Goal: Task Accomplishment & Management: Manage account settings

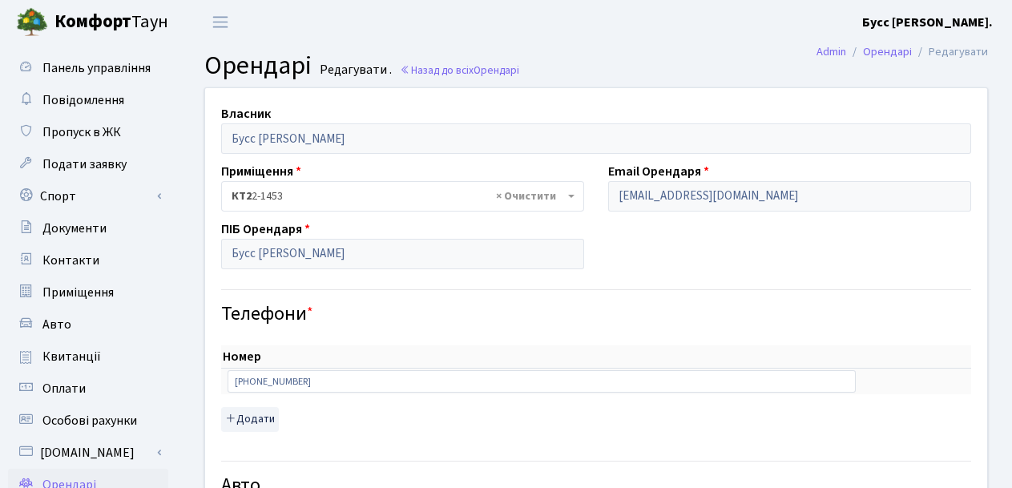
select select "1723"
click at [322, 382] on input "+380508025593" at bounding box center [542, 381] width 628 height 22
type input "+"
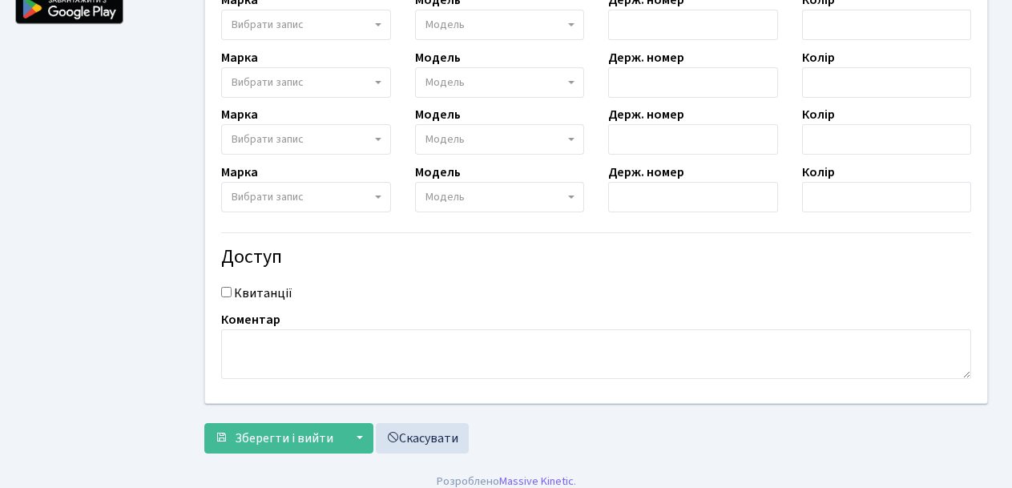
scroll to position [641, 0]
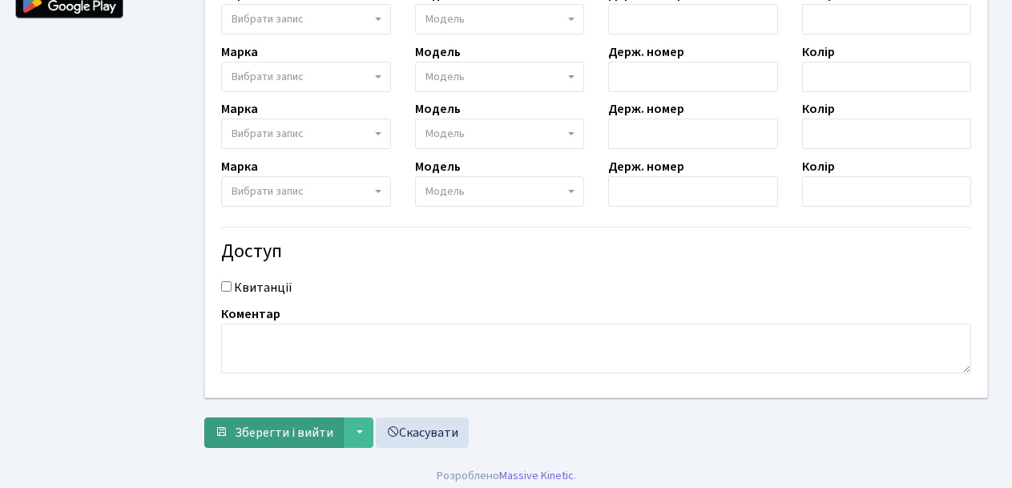
type input "0950265514"
click at [304, 428] on span "Зберегти і вийти" at bounding box center [284, 433] width 99 height 18
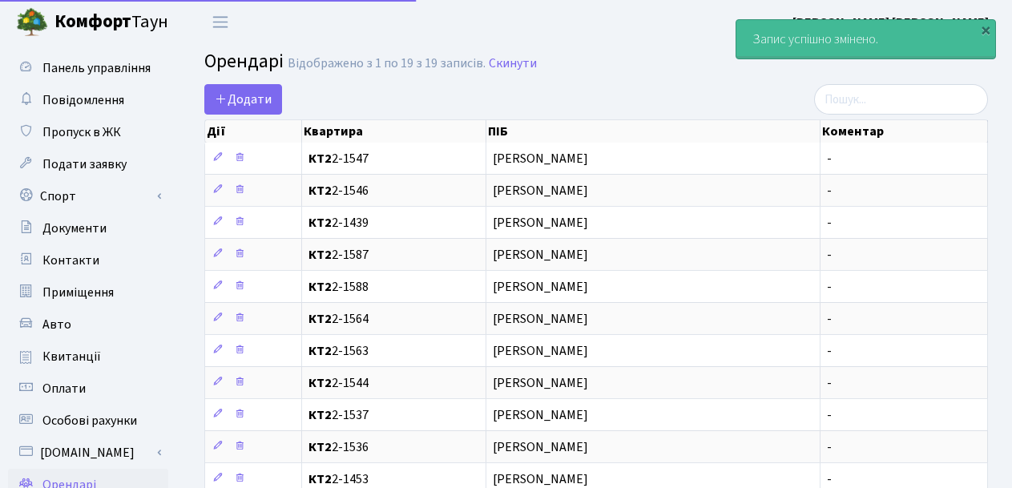
select select "25"
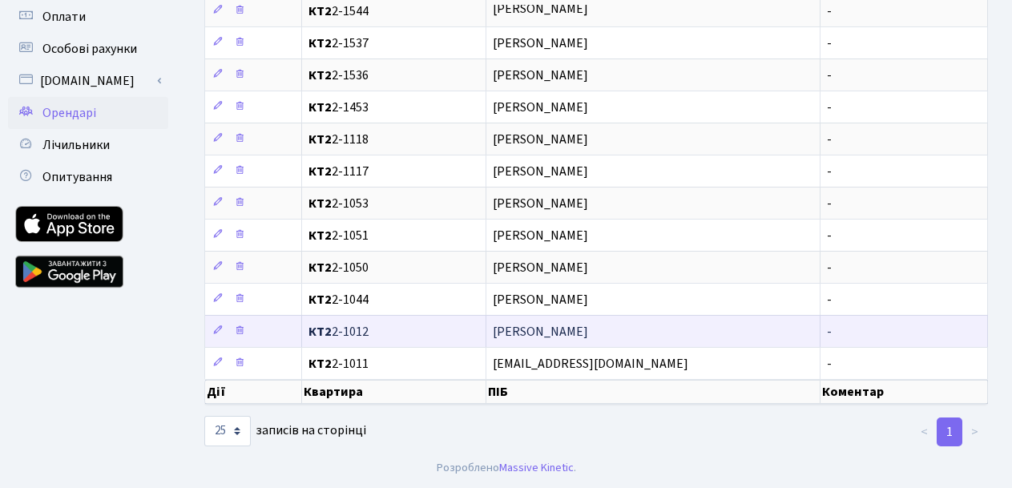
scroll to position [292, 0]
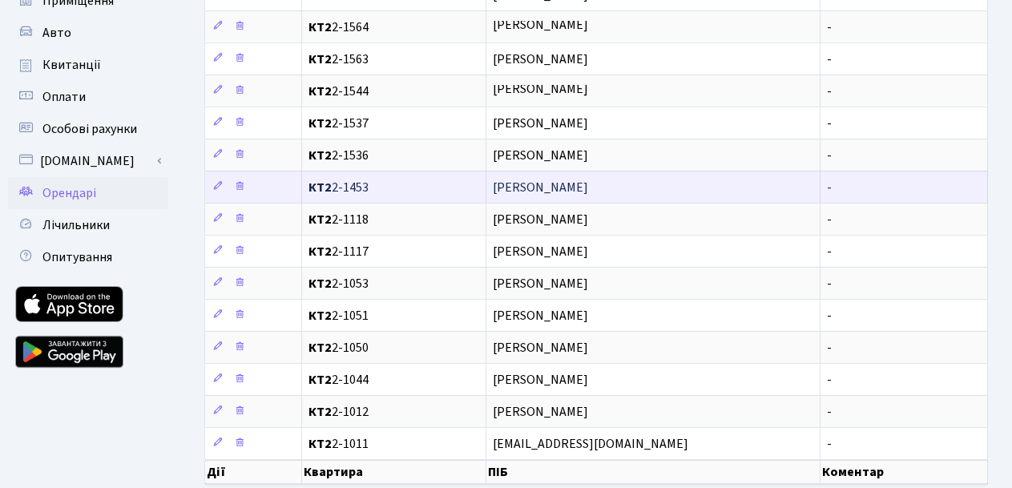
click at [604, 186] on span "Бусс [PERSON_NAME]" at bounding box center [653, 187] width 321 height 13
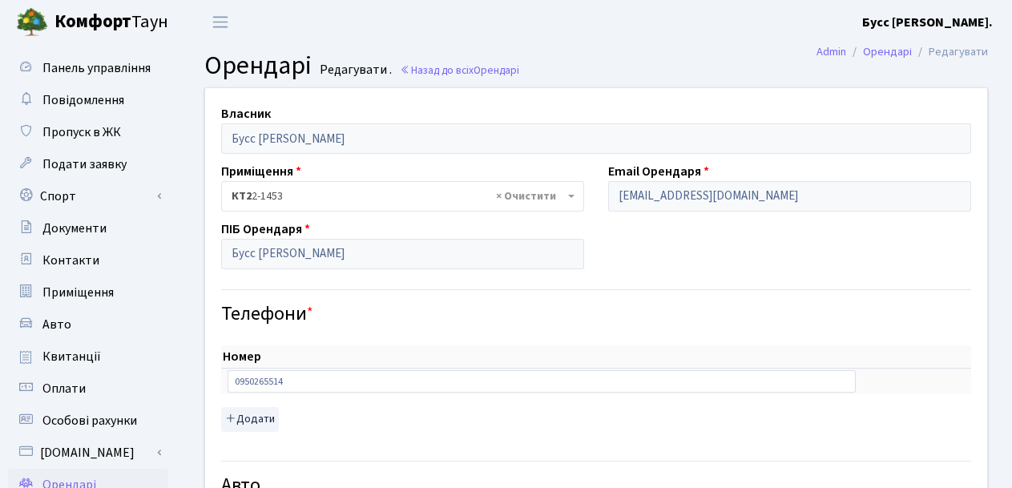
select select "1723"
click at [86, 68] on span "Панель управління" at bounding box center [96, 68] width 108 height 18
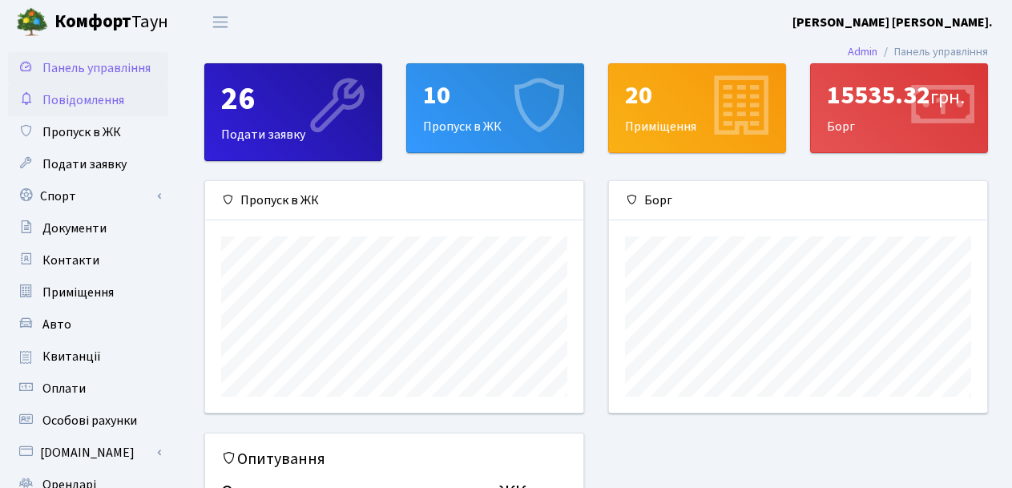
scroll to position [232, 378]
